Goal: Transaction & Acquisition: Purchase product/service

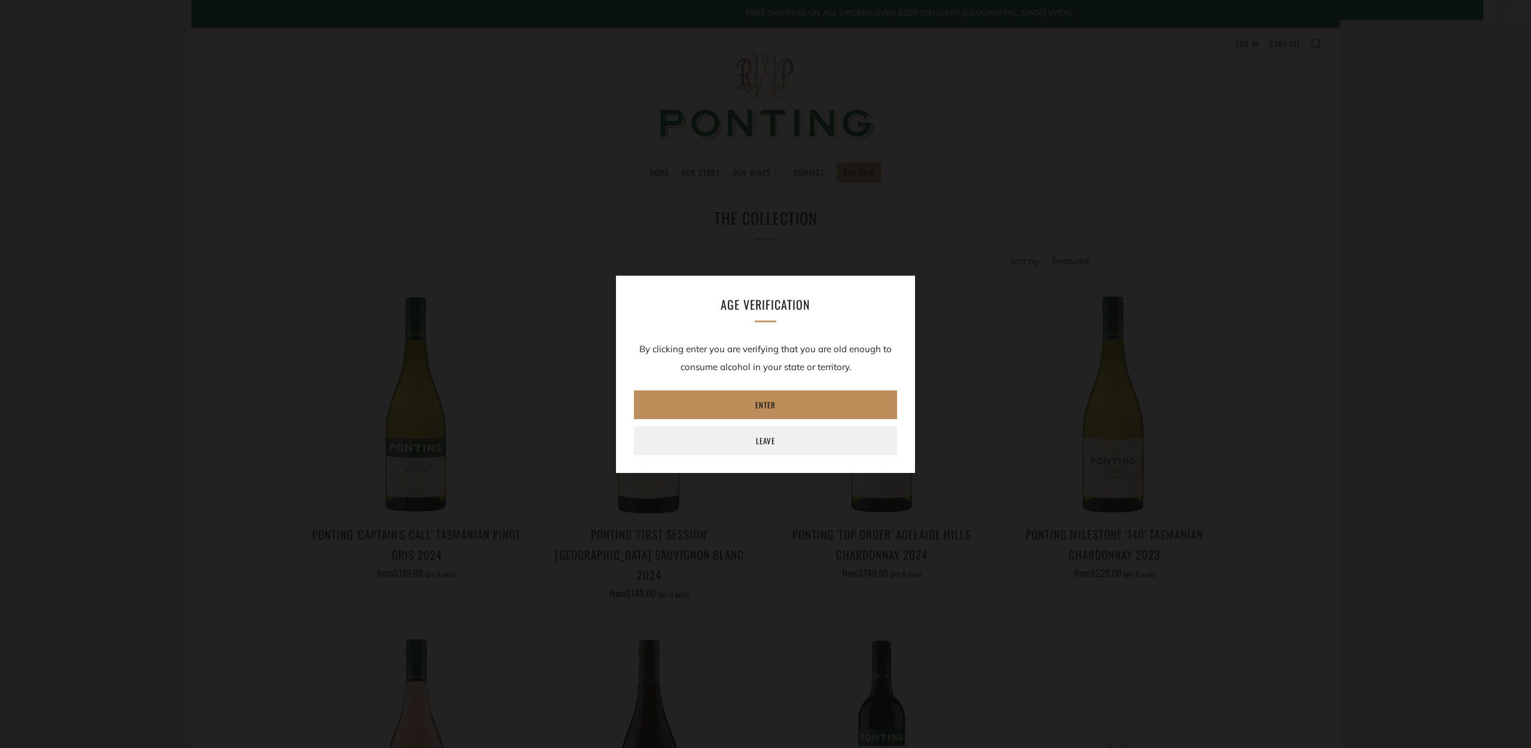
click at [743, 398] on link "Enter" at bounding box center [765, 404] width 263 height 29
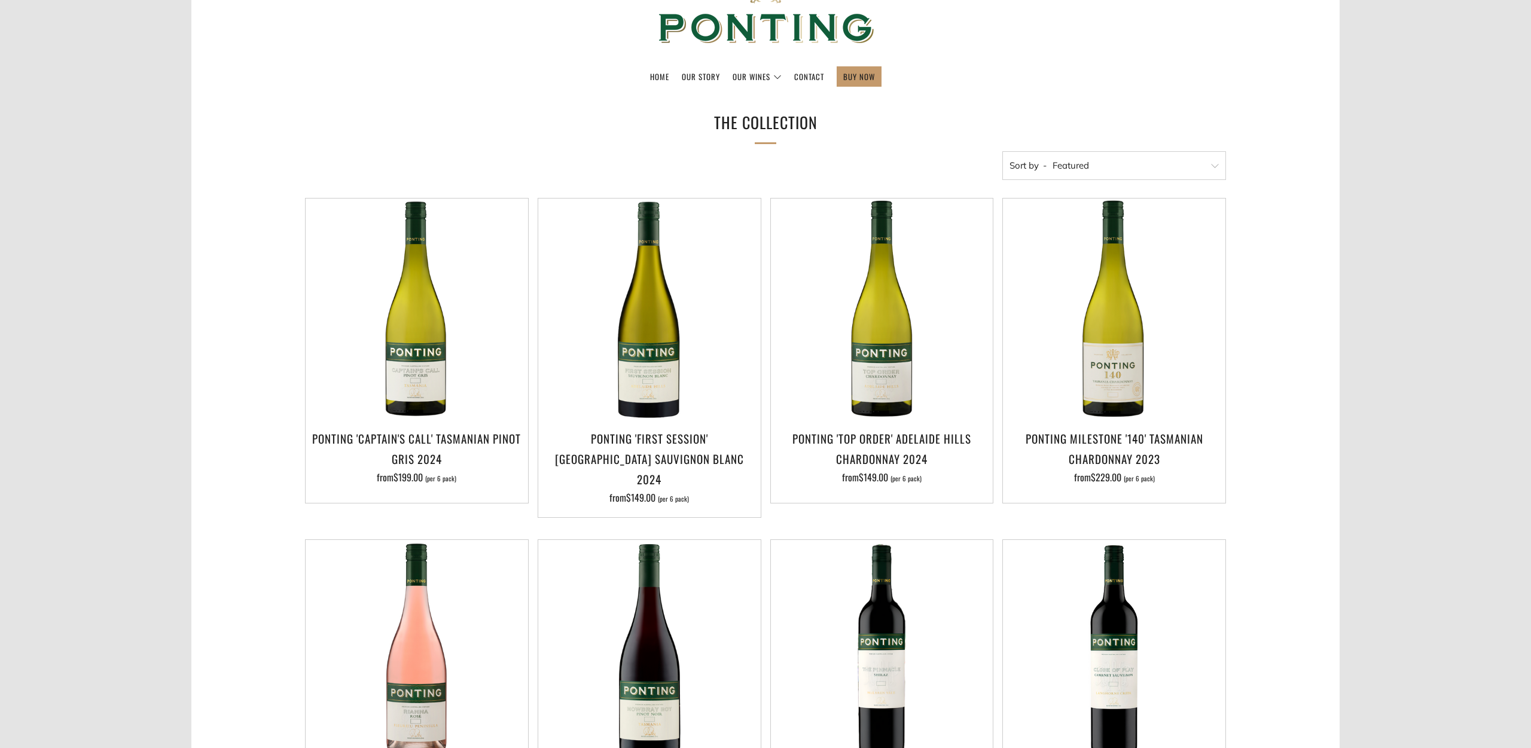
scroll to position [150, 0]
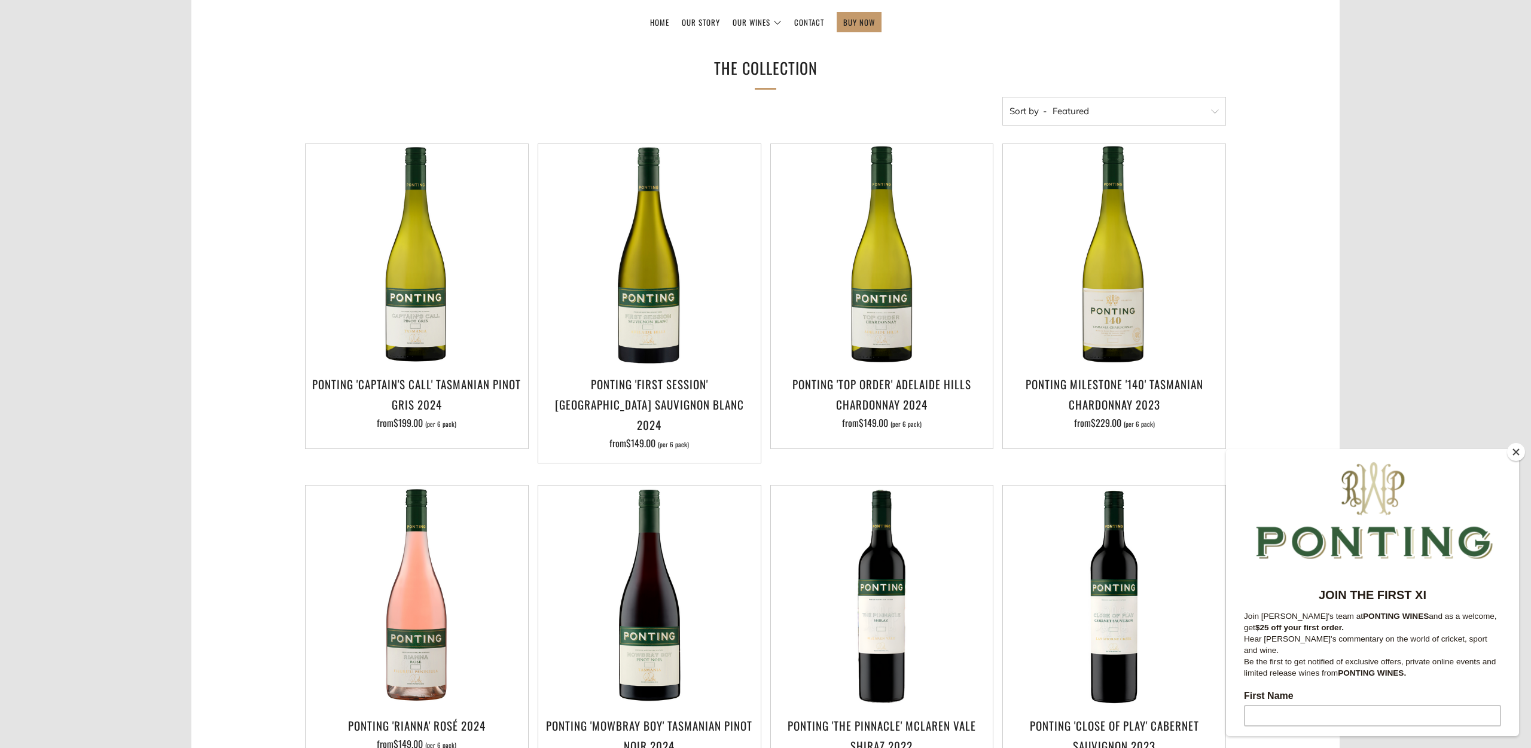
click at [1514, 450] on button "Close" at bounding box center [1516, 452] width 18 height 18
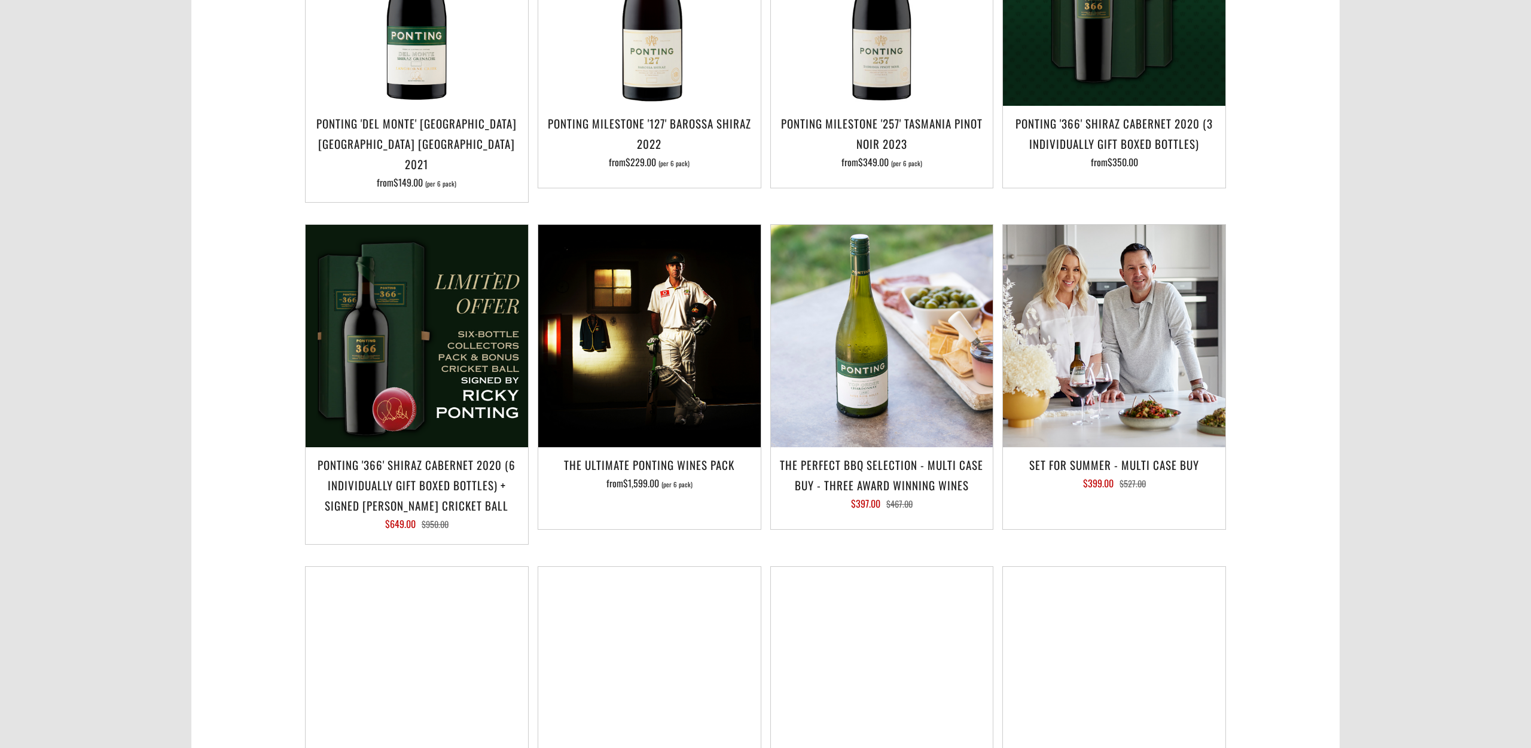
scroll to position [1146, 0]
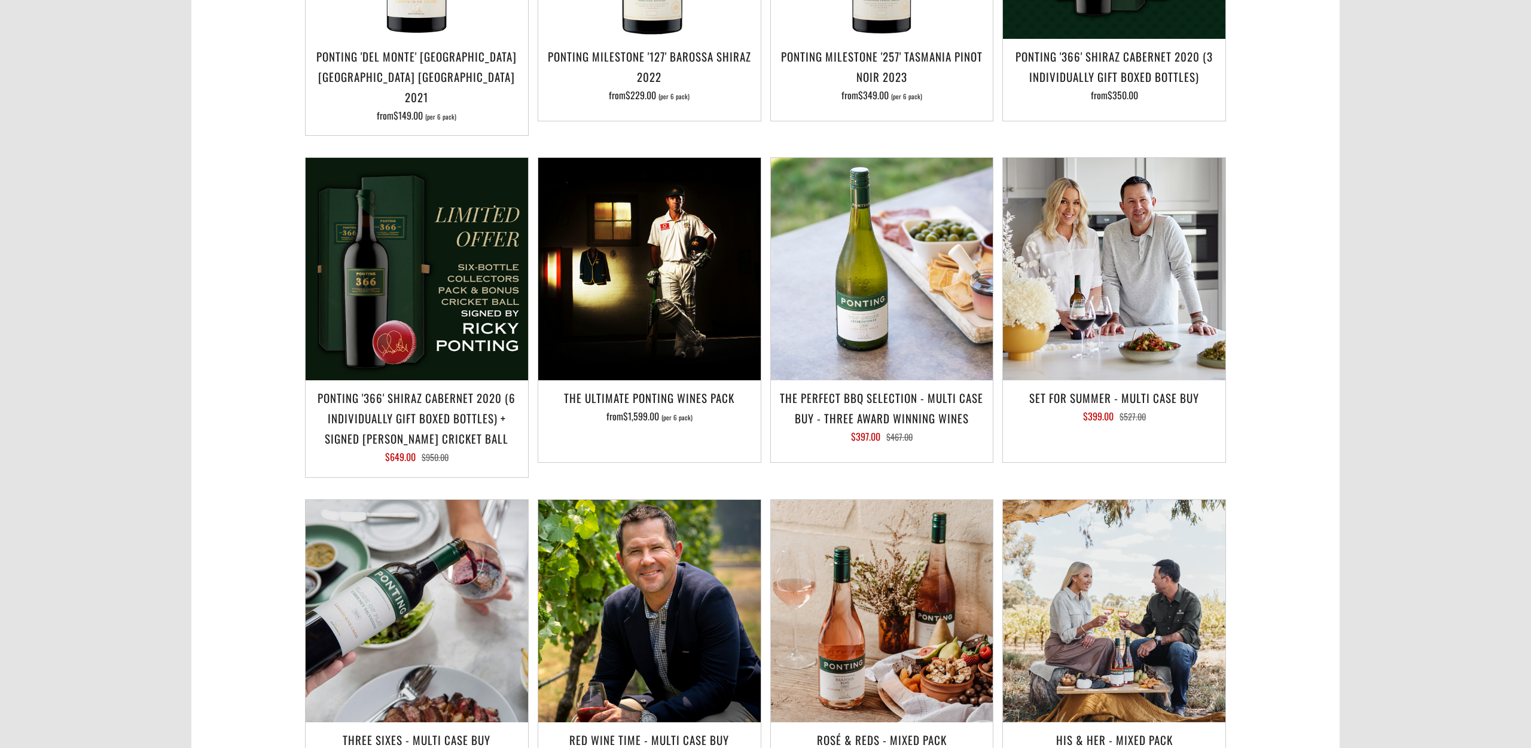
click at [1421, 294] on body "Home Our Story Our Wines The Collection News & Reviews Contact BUY NOW Log in" at bounding box center [765, 189] width 1531 height 2671
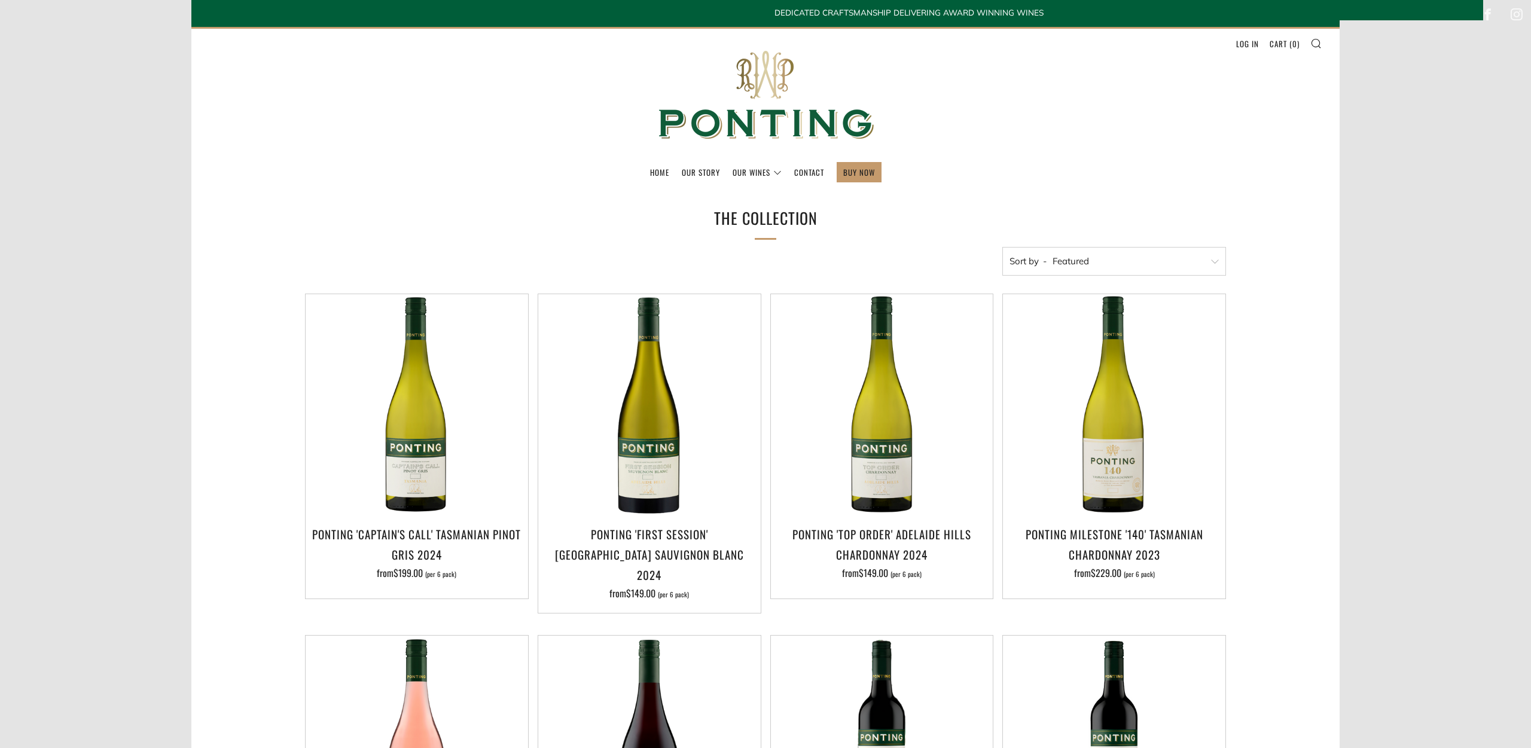
scroll to position [0, 0]
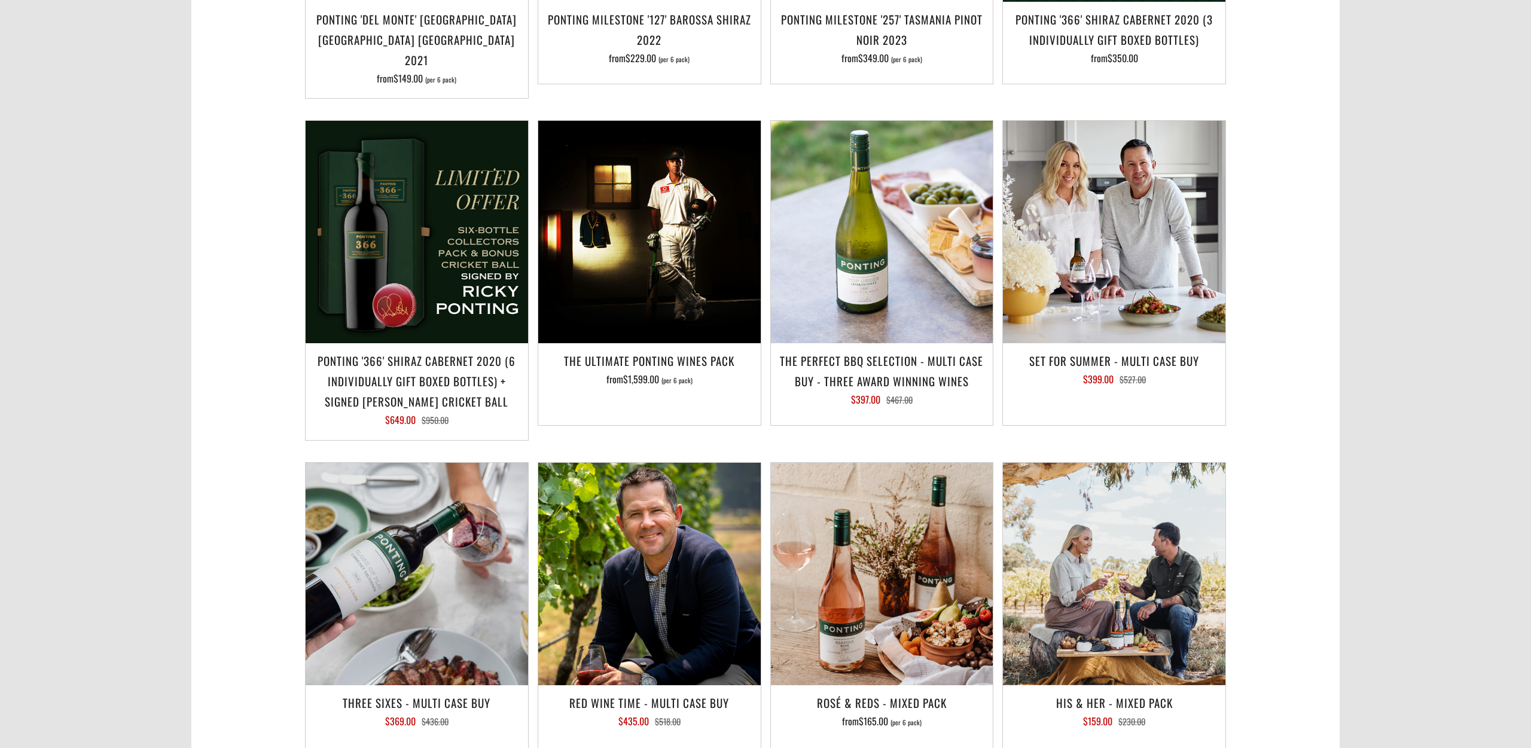
scroll to position [1609, 0]
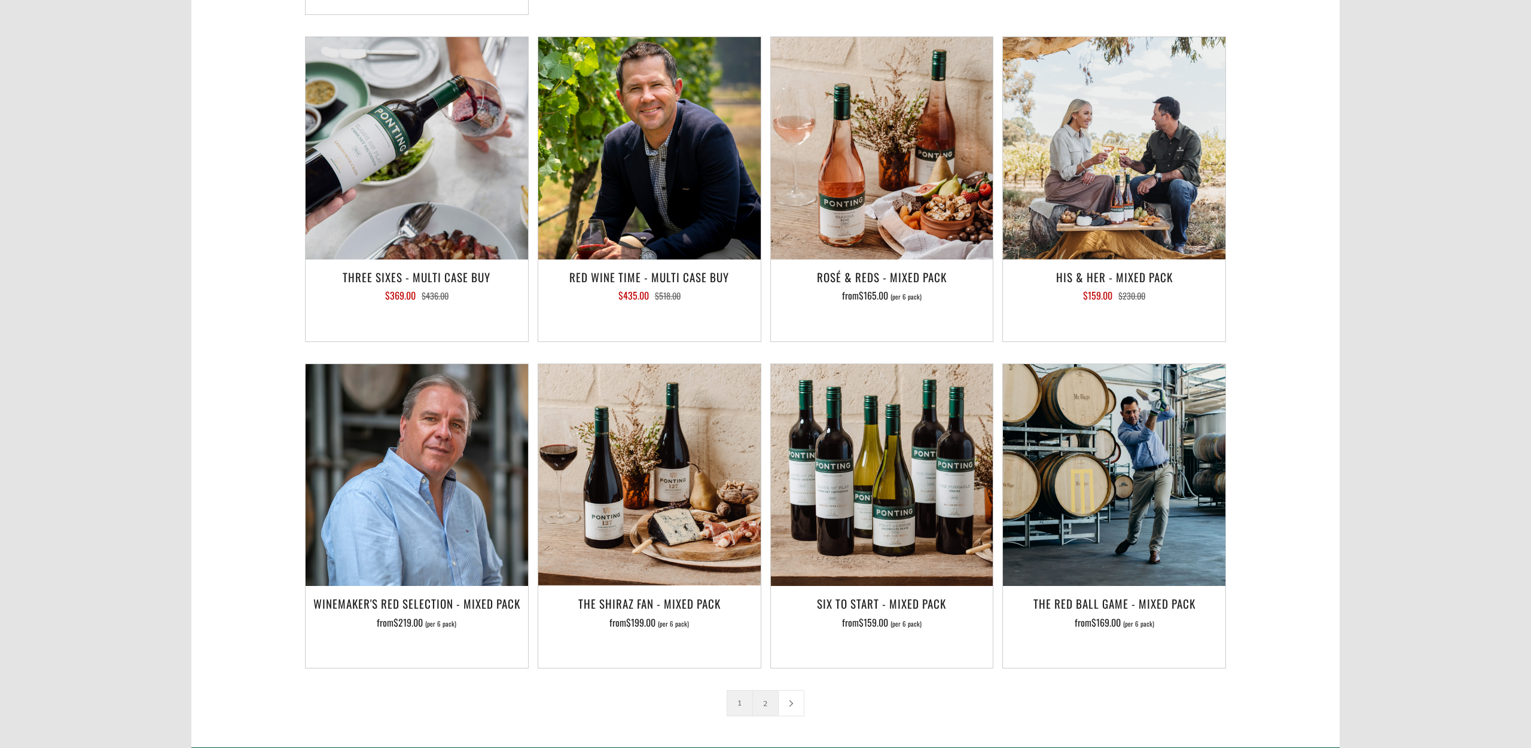
click at [765, 691] on link "2" at bounding box center [765, 703] width 25 height 25
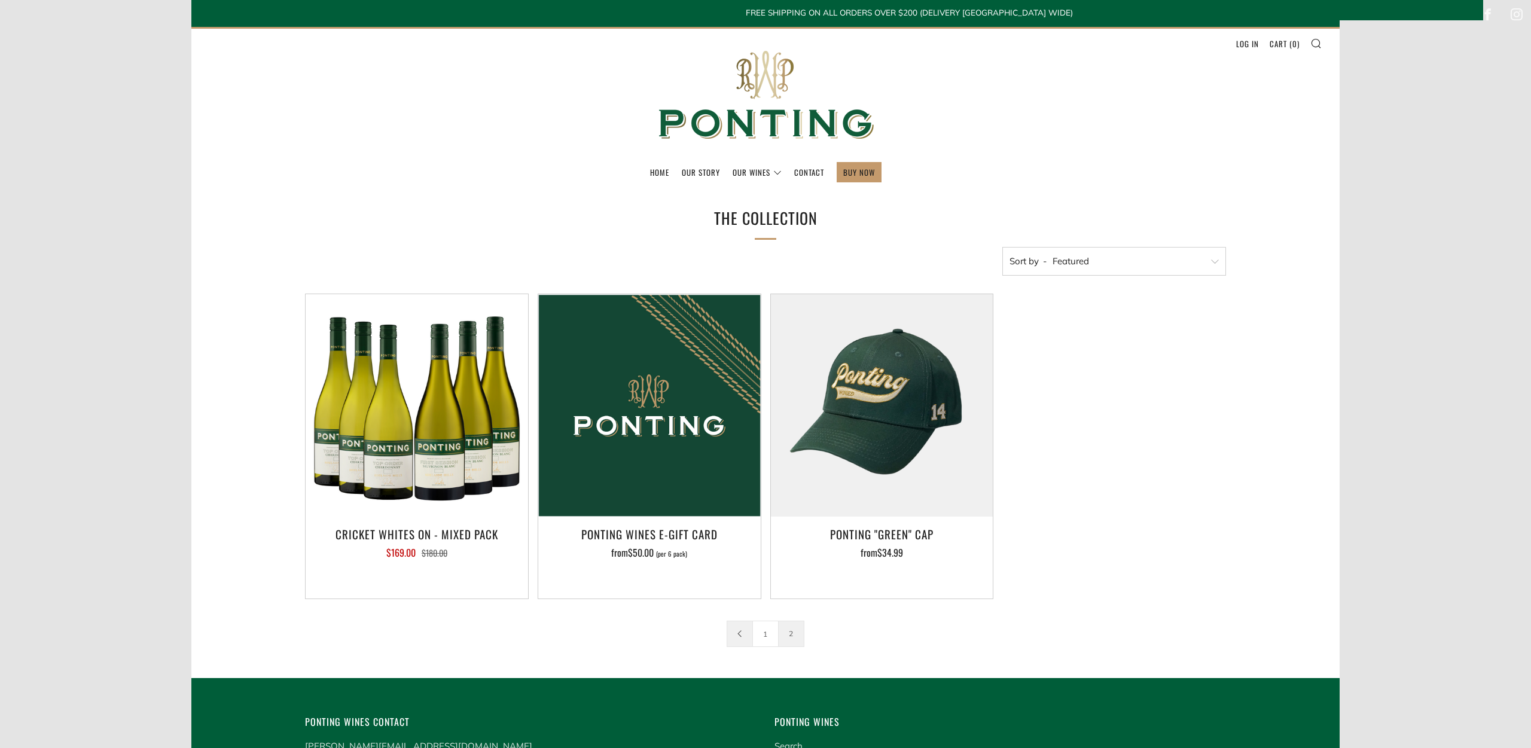
click at [737, 636] on icon at bounding box center [739, 633] width 7 height 7
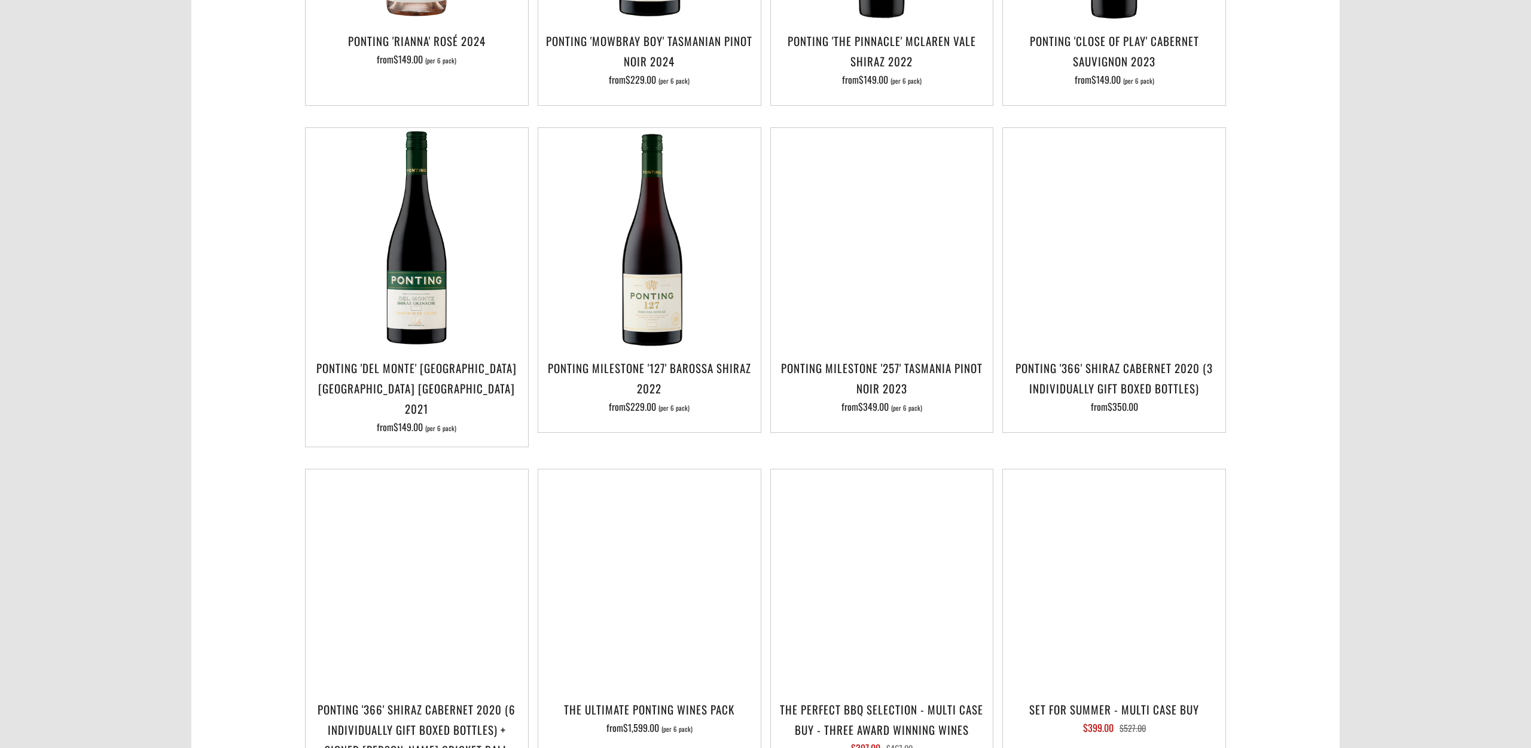
scroll to position [945, 0]
